Goal: Information Seeking & Learning: Learn about a topic

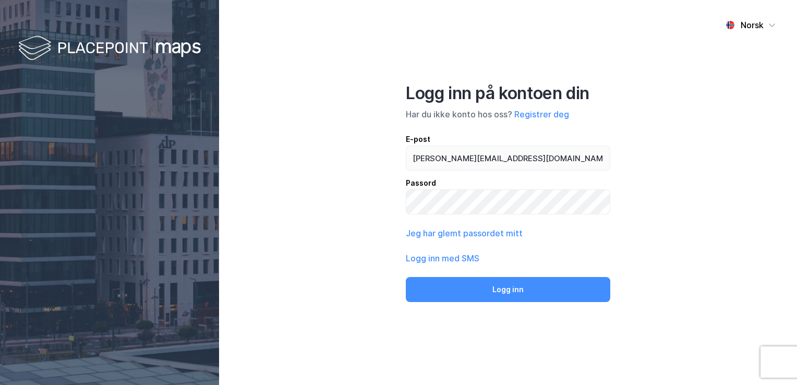
type input "thomas@avitell.no"
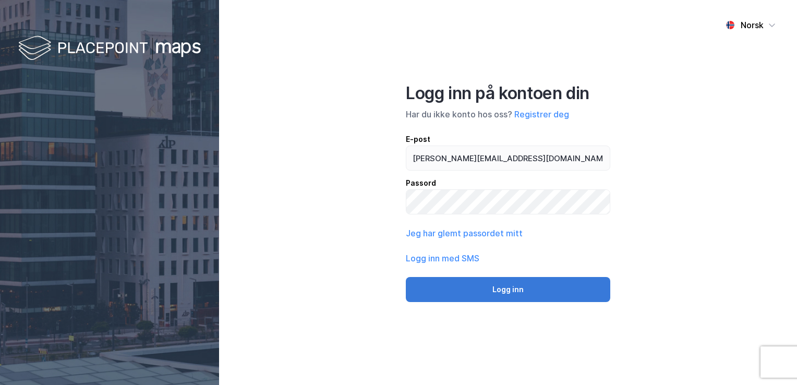
click at [490, 284] on button "Logg inn" at bounding box center [508, 289] width 204 height 25
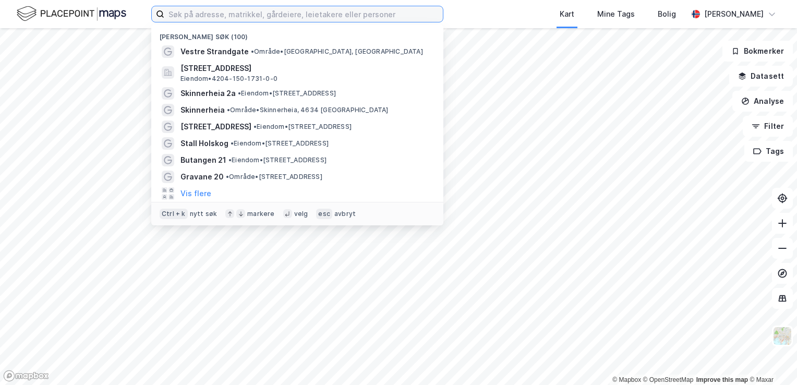
click at [287, 19] on input at bounding box center [303, 14] width 278 height 16
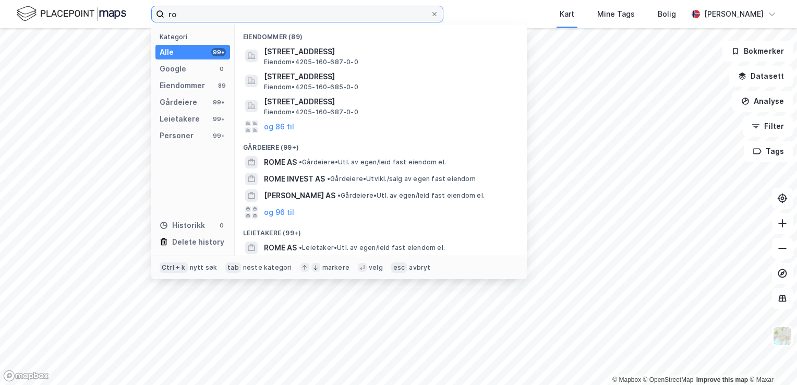
type input "r"
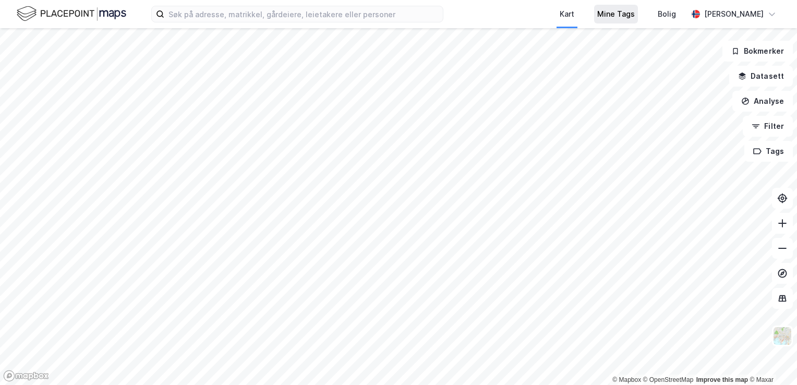
click at [611, 18] on div "Mine Tags" at bounding box center [616, 14] width 38 height 13
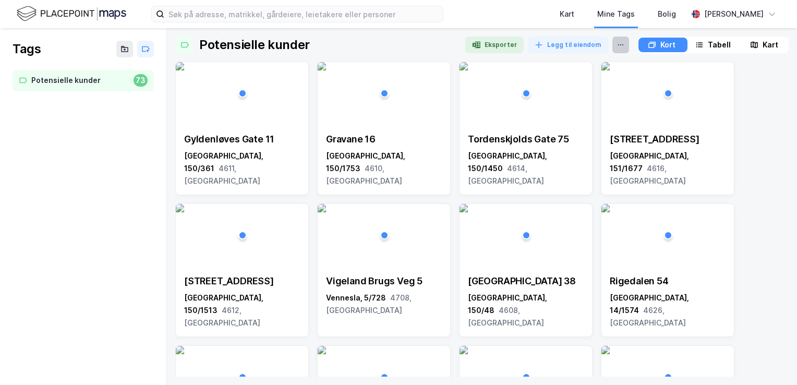
click at [616, 45] on icon at bounding box center [620, 45] width 8 height 8
click at [708, 44] on div "Tabell" at bounding box center [719, 45] width 23 height 13
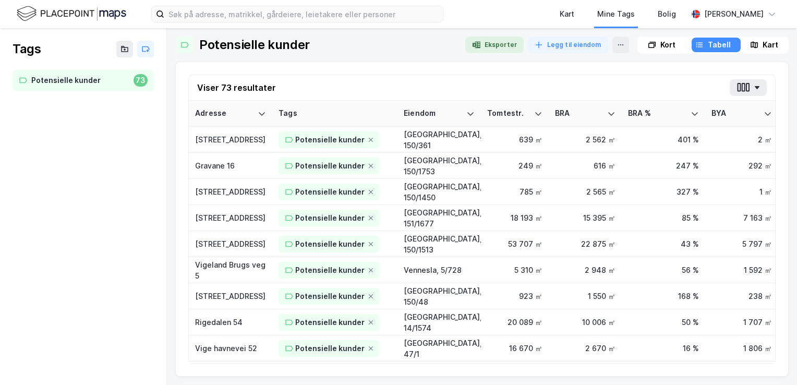
click at [708, 47] on div "Tabell" at bounding box center [719, 45] width 23 height 13
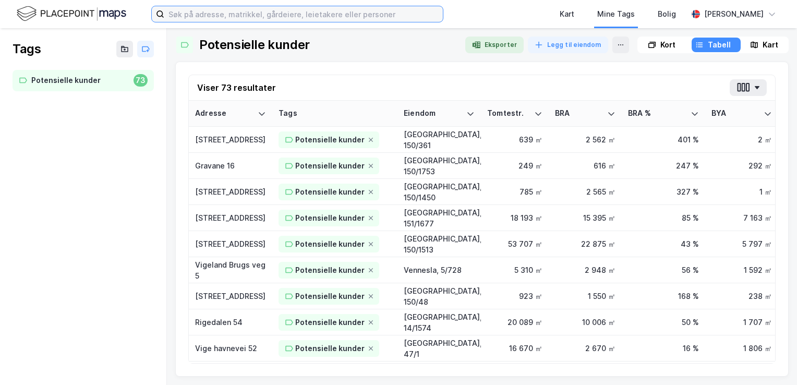
click at [196, 10] on input at bounding box center [303, 14] width 278 height 16
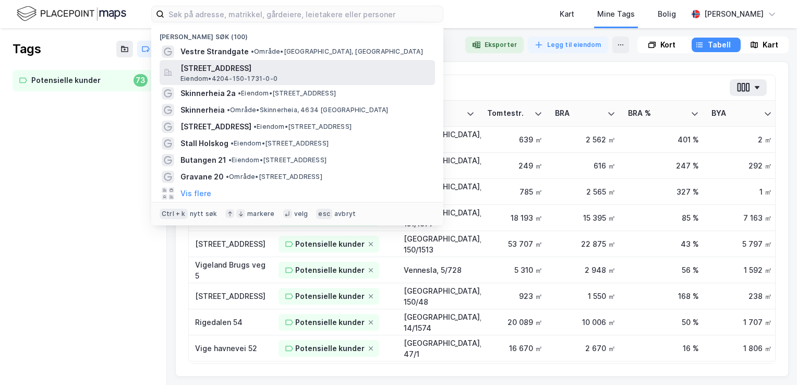
drag, startPoint x: 250, startPoint y: 93, endPoint x: 243, endPoint y: 78, distance: 16.1
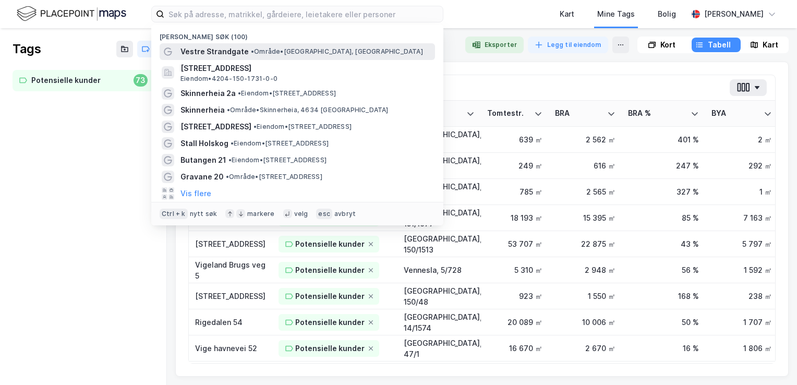
drag, startPoint x: 243, startPoint y: 78, endPoint x: 227, endPoint y: 54, distance: 29.1
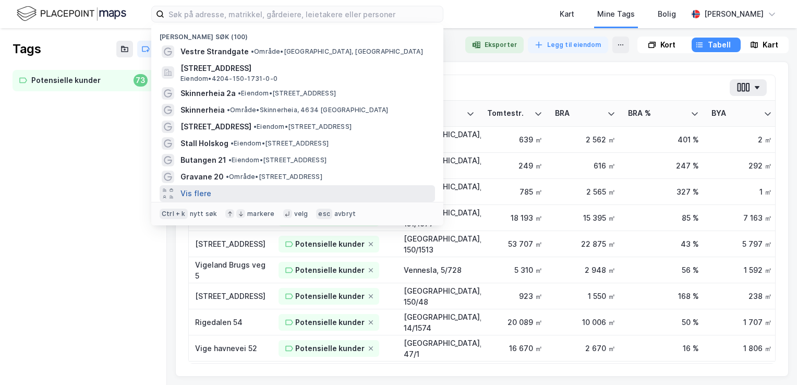
drag, startPoint x: 227, startPoint y: 54, endPoint x: 191, endPoint y: 193, distance: 143.8
click at [191, 193] on button "Vis flere" at bounding box center [195, 193] width 31 height 13
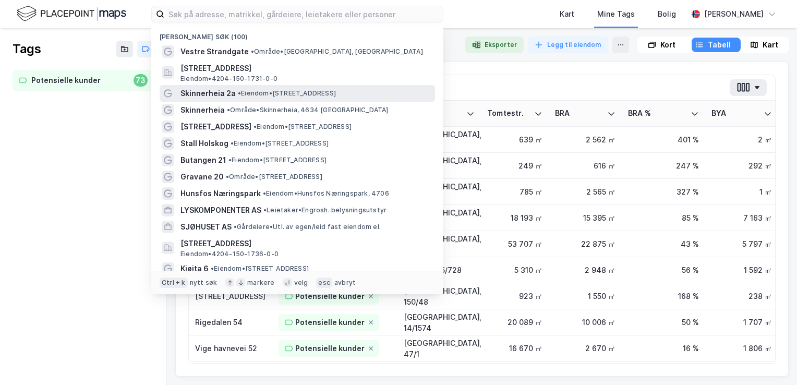
click at [224, 97] on span "Skinnerheia 2a" at bounding box center [207, 93] width 55 height 13
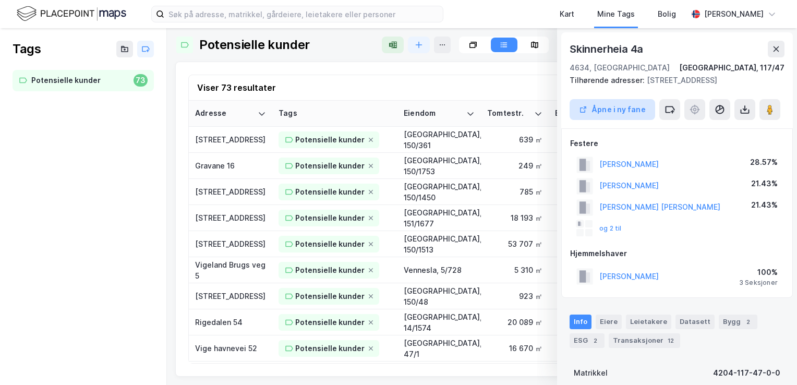
click at [615, 114] on button "Åpne i ny fane" at bounding box center [612, 109] width 86 height 21
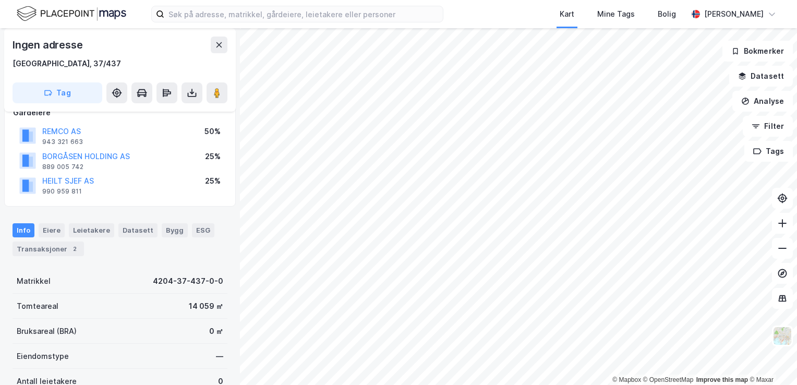
scroll to position [74, 0]
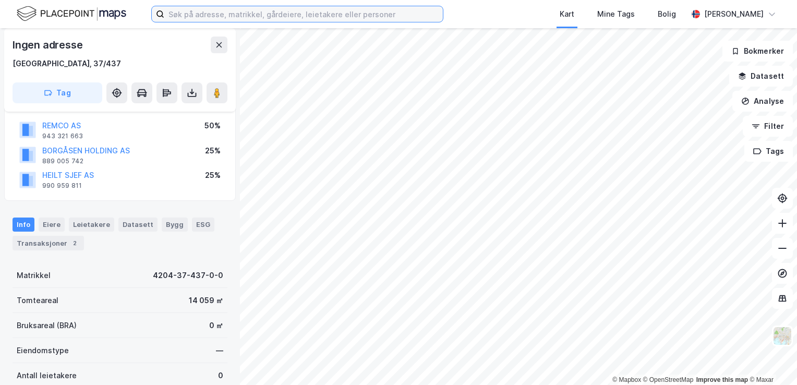
click at [251, 18] on input at bounding box center [303, 14] width 278 height 16
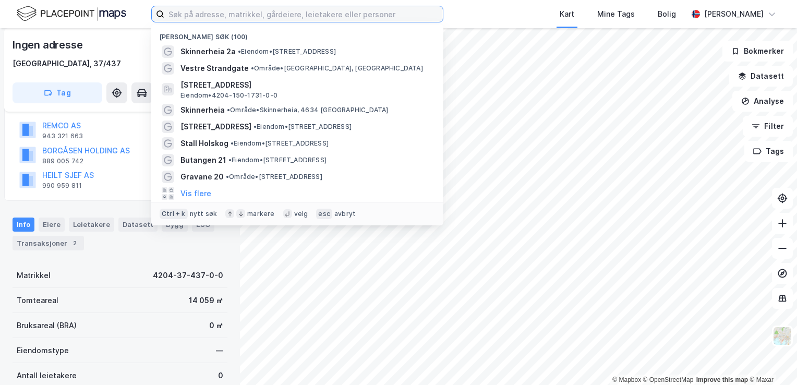
click at [253, 16] on input at bounding box center [303, 14] width 278 height 16
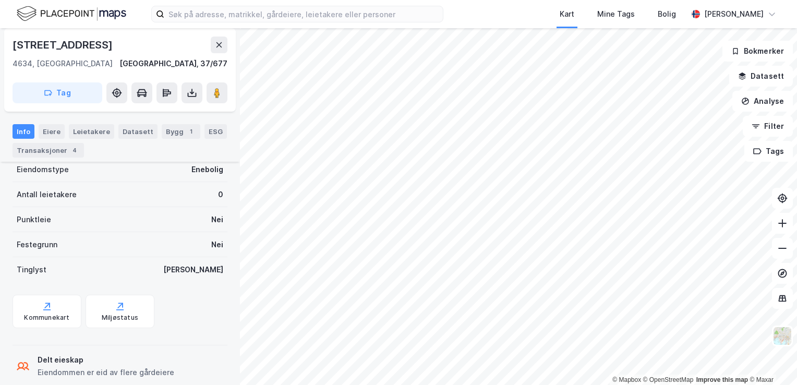
scroll to position [192, 0]
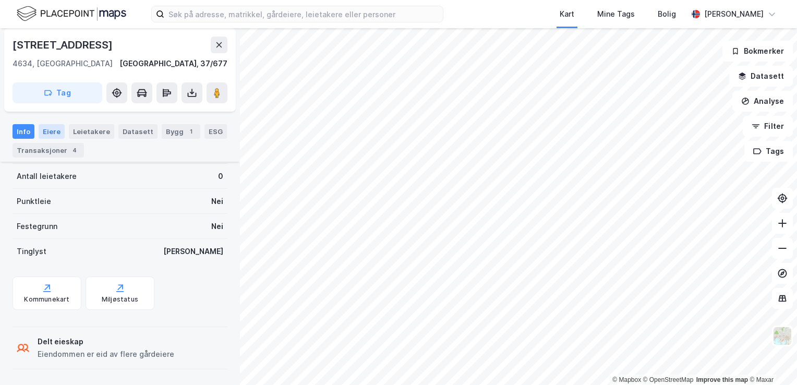
click at [42, 136] on div "Eiere" at bounding box center [52, 131] width 26 height 15
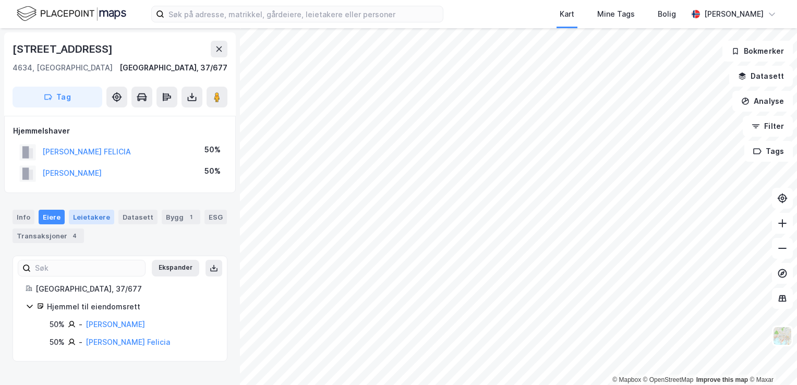
click at [92, 217] on div "Leietakere" at bounding box center [91, 217] width 45 height 15
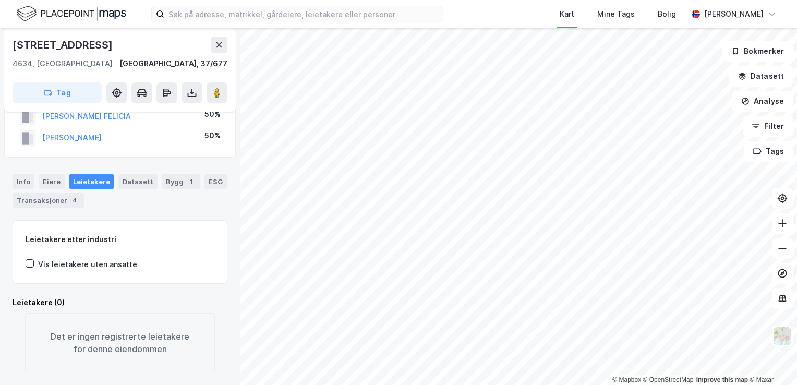
scroll to position [46, 0]
click at [132, 174] on div "Datasett" at bounding box center [137, 181] width 39 height 15
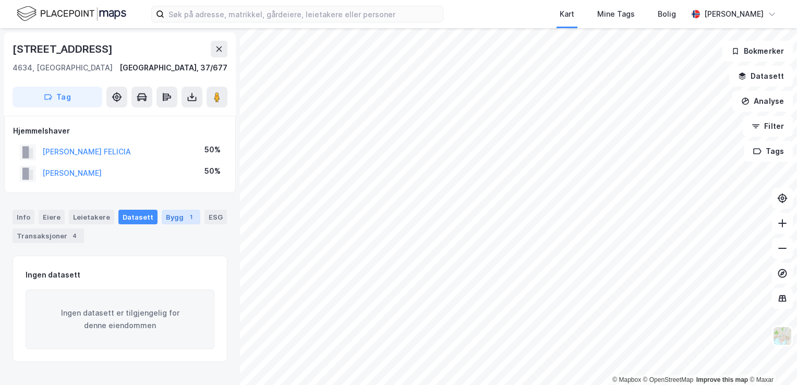
click at [171, 218] on div "Bygg 1" at bounding box center [181, 217] width 39 height 15
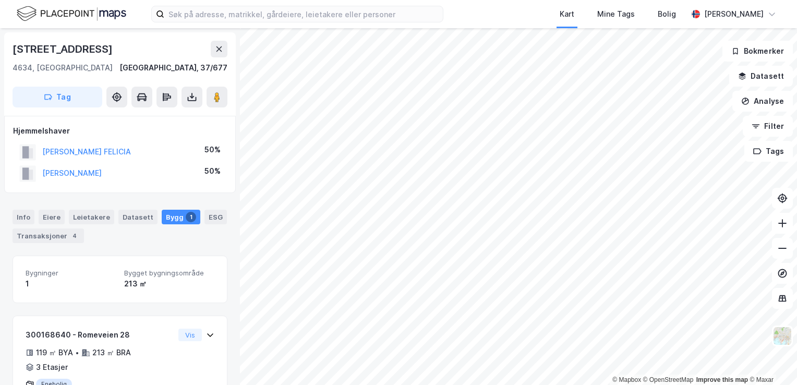
scroll to position [46, 0]
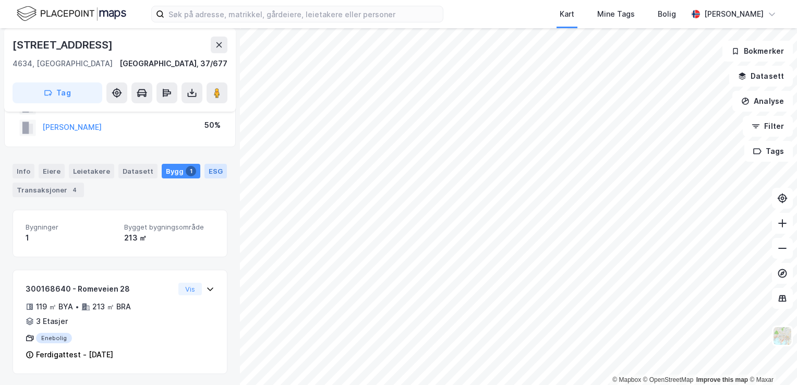
click at [205, 172] on div "ESG" at bounding box center [215, 171] width 22 height 15
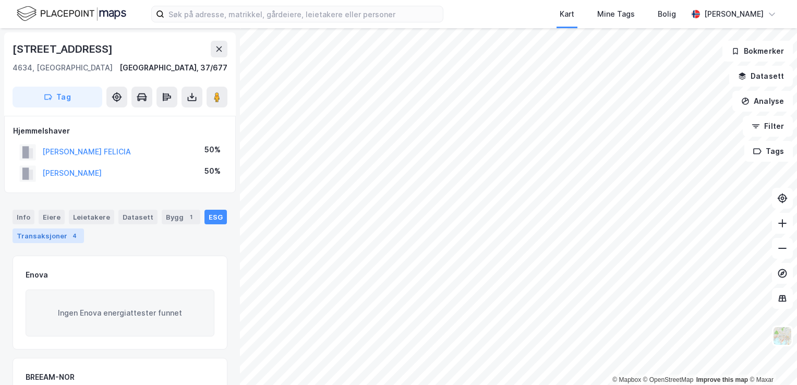
click at [58, 235] on div "Transaksjoner 4" at bounding box center [48, 235] width 71 height 15
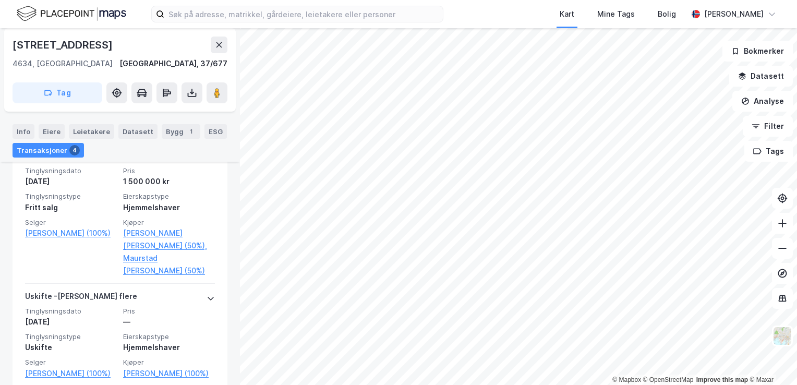
scroll to position [601, 0]
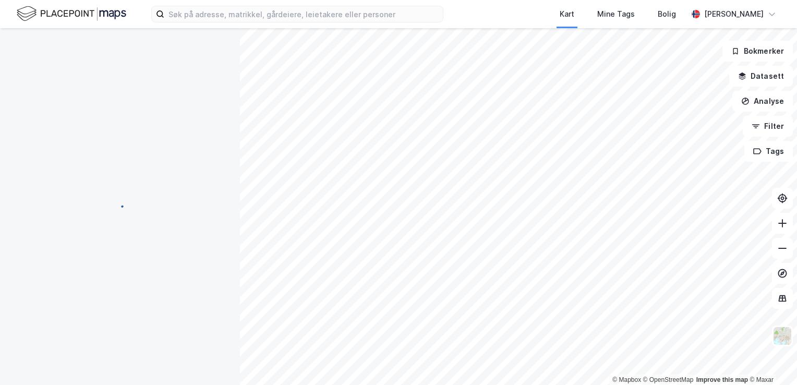
scroll to position [65, 0]
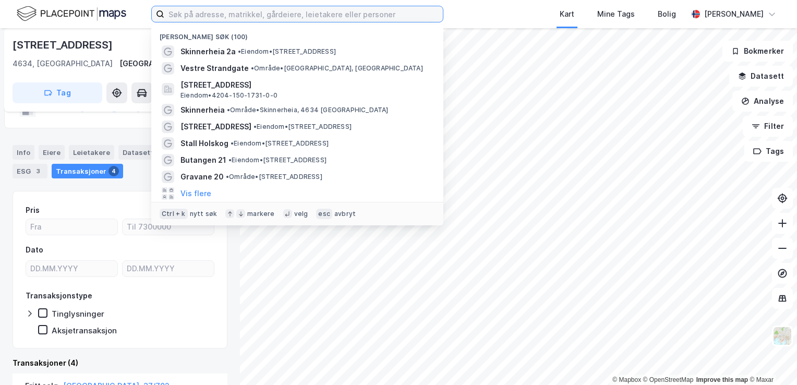
click at [202, 15] on input at bounding box center [303, 14] width 278 height 16
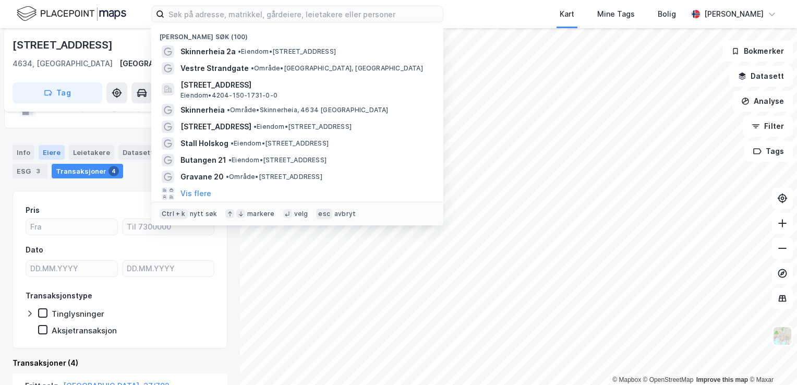
click at [53, 146] on div "Eiere" at bounding box center [52, 152] width 26 height 15
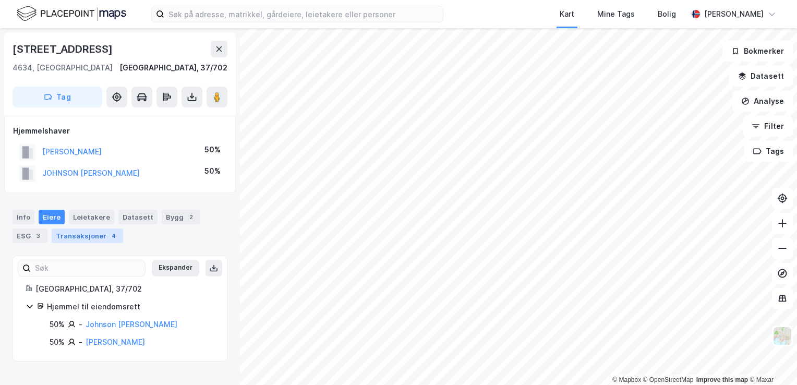
click at [71, 239] on div "Transaksjoner 4" at bounding box center [87, 235] width 71 height 15
